Goal: Task Accomplishment & Management: Use online tool/utility

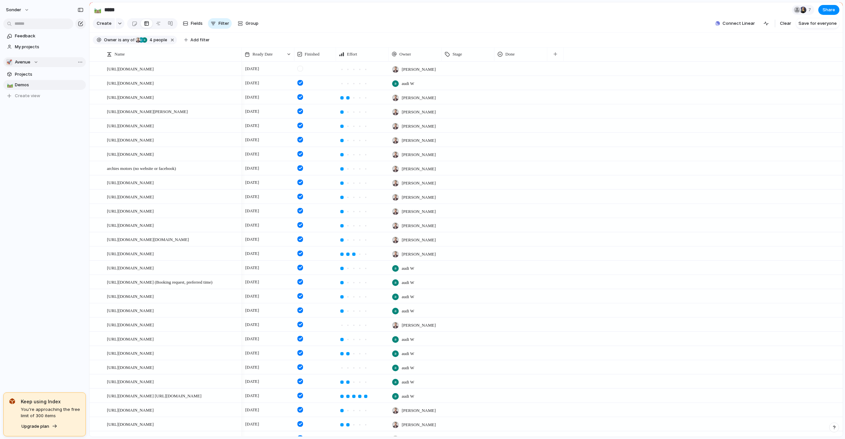
click at [30, 63] on div "🚀 Avenue" at bounding box center [22, 62] width 32 height 7
click at [35, 86] on span "Audi's Board" at bounding box center [33, 89] width 26 height 7
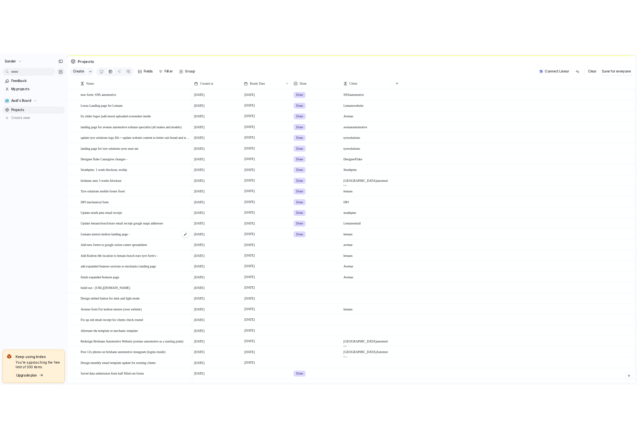
scroll to position [193, 0]
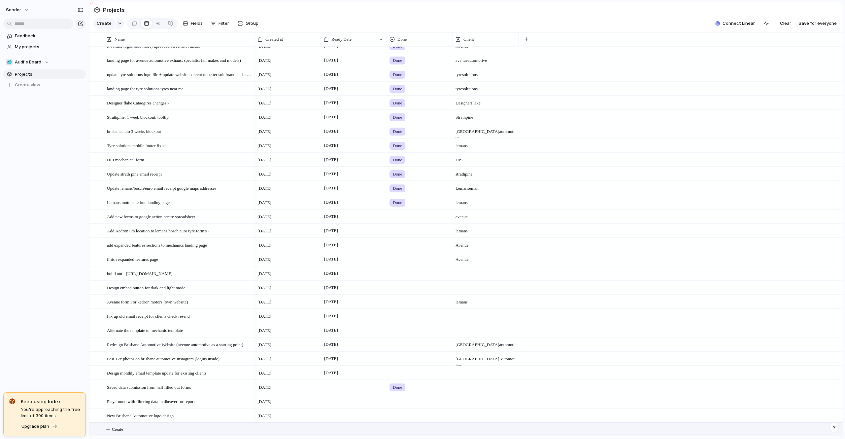
click at [130, 431] on button "Create" at bounding box center [474, 429] width 757 height 14
type textarea "**********"
click at [172, 432] on div "[PERSON_NAME] ''book a showroom tour'' temporaily for kitchen workz" at bounding box center [179, 429] width 145 height 14
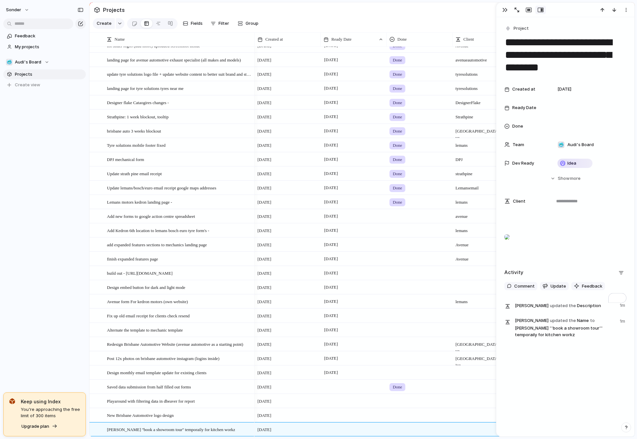
click at [271, 430] on span "[DATE]" at bounding box center [265, 429] width 14 height 7
click at [337, 431] on div at bounding box center [354, 429] width 66 height 14
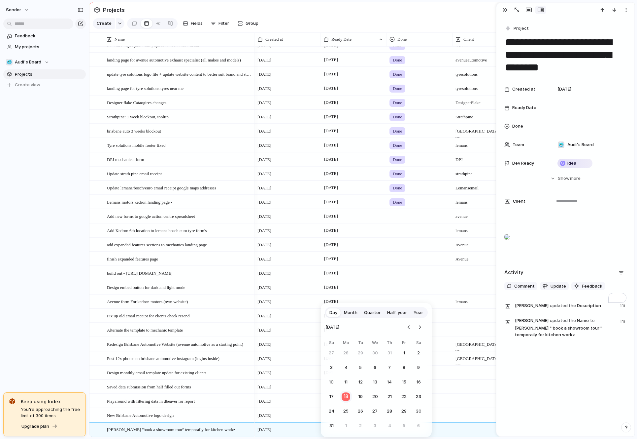
click at [349, 393] on button "18" at bounding box center [346, 396] width 13 height 13
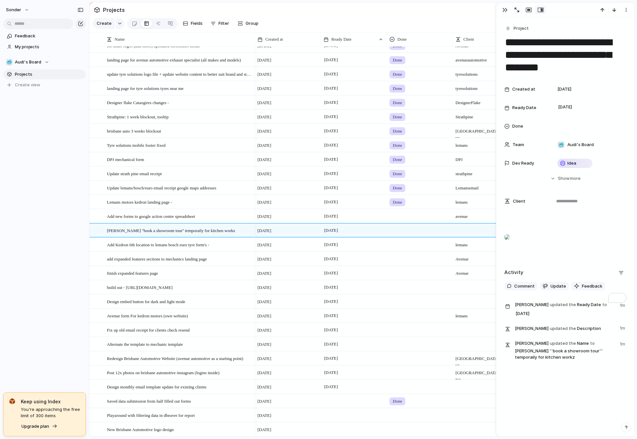
click at [52, 207] on div "sonder Feedback My projects 🥶 Audi's Board Projects To pick up a draggable item…" at bounding box center [44, 219] width 89 height 439
